Goal: Book appointment/travel/reservation

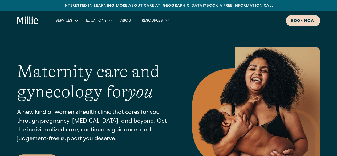
click at [300, 22] on div "Book now" at bounding box center [303, 21] width 24 height 6
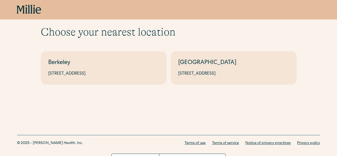
scroll to position [19, 0]
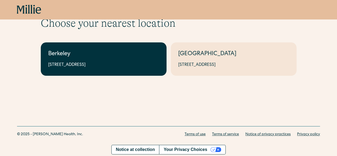
click at [97, 66] on div "2999 Regent St, Suite 524, Berkeley, CA 94705" at bounding box center [103, 65] width 111 height 6
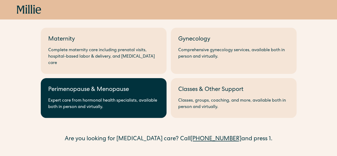
scroll to position [27, 0]
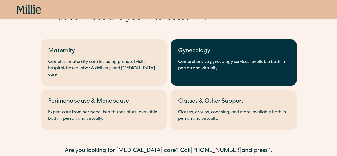
click at [196, 66] on div "Comprehensive gynecology services, available both in person and virtually." at bounding box center [233, 65] width 111 height 13
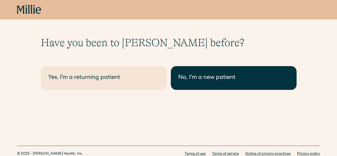
click at [200, 83] on link "No, I'm a new patient" at bounding box center [234, 78] width 126 height 24
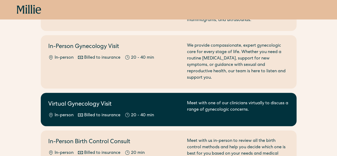
scroll to position [107, 0]
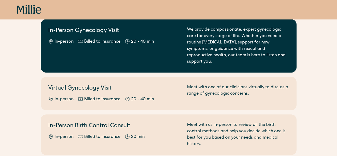
click at [254, 47] on div "We provide compassionate, expert gynecologic care for every stage of life. Whet…" at bounding box center [238, 46] width 102 height 38
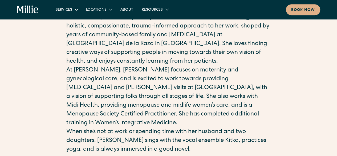
scroll to position [133, 0]
